Goal: Browse casually

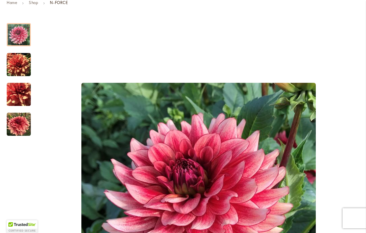
scroll to position [185, 0]
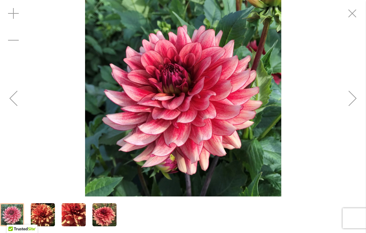
click at [353, 101] on div "Next" at bounding box center [353, 98] width 27 height 27
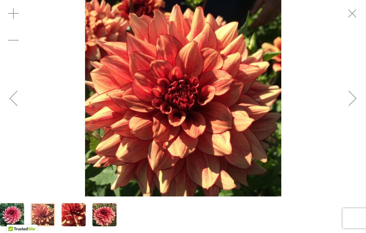
click at [353, 101] on div "Next" at bounding box center [353, 98] width 27 height 27
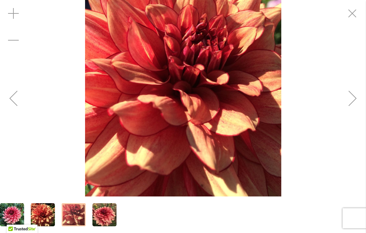
click at [353, 101] on div "Next" at bounding box center [353, 98] width 27 height 27
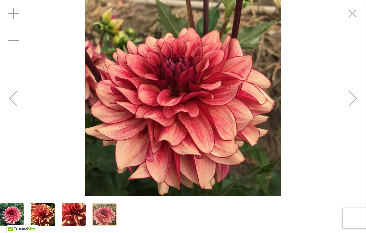
click at [353, 101] on div "Next" at bounding box center [353, 98] width 27 height 27
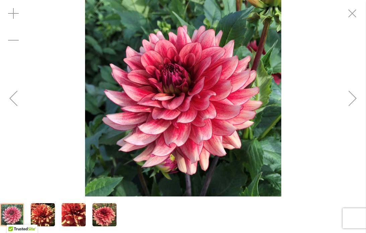
click at [353, 101] on div "Next" at bounding box center [353, 98] width 27 height 27
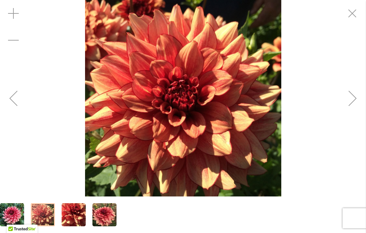
click at [353, 101] on div "Next" at bounding box center [353, 98] width 27 height 27
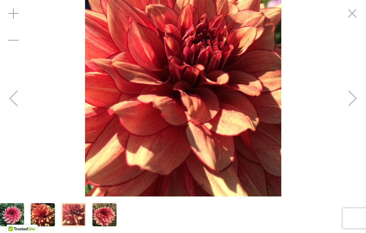
click at [353, 101] on div "Next" at bounding box center [353, 98] width 27 height 27
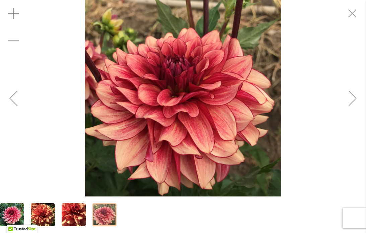
click at [353, 101] on div "Next" at bounding box center [353, 98] width 27 height 27
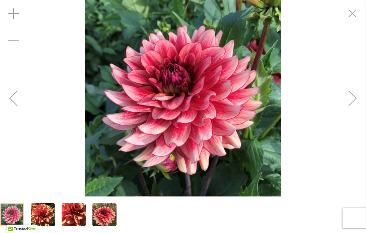
click at [353, 101] on div "Next" at bounding box center [353, 98] width 27 height 27
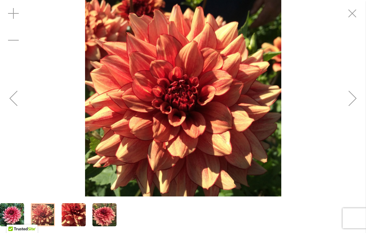
click at [353, 101] on div "Next" at bounding box center [353, 98] width 27 height 27
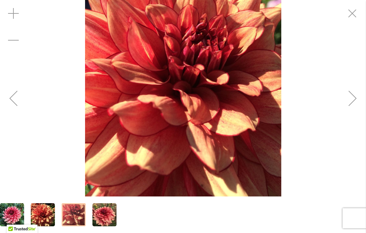
click at [353, 101] on div "Next" at bounding box center [353, 98] width 27 height 27
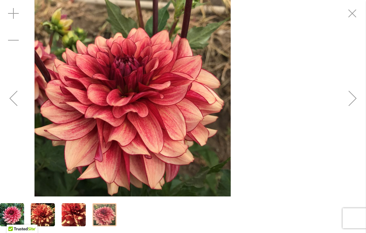
drag, startPoint x: 141, startPoint y: 79, endPoint x: 90, endPoint y: 86, distance: 51.2
click at [90, 86] on img "N-FORCE" at bounding box center [133, 98] width 196 height 196
